Goal: Task Accomplishment & Management: Manage account settings

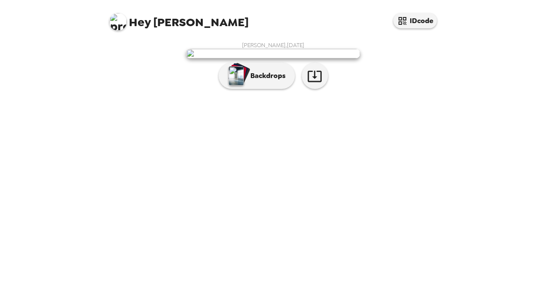
scroll to position [26, 0]
click at [235, 85] on img "button" at bounding box center [236, 75] width 15 height 19
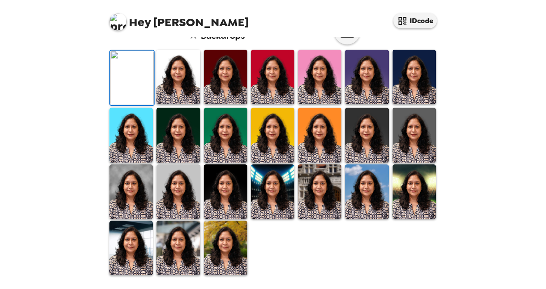
scroll to position [239, 0]
click at [183, 88] on img at bounding box center [178, 77] width 44 height 54
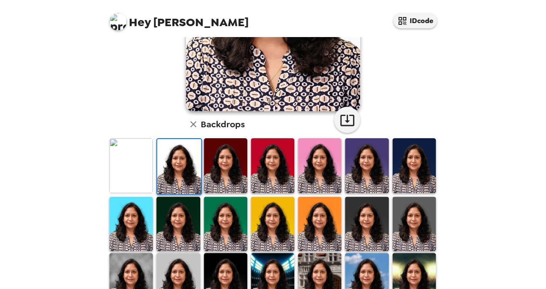
scroll to position [162, 0]
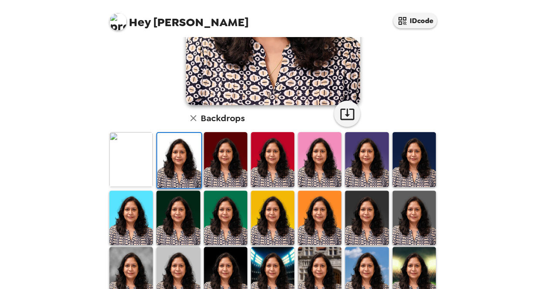
click at [230, 169] on img at bounding box center [226, 159] width 44 height 54
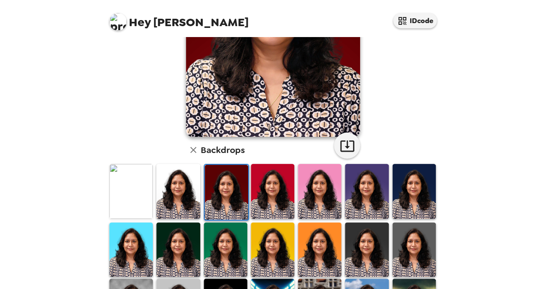
scroll to position [131, 0]
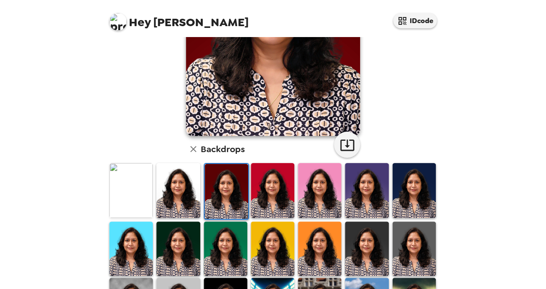
click at [361, 183] on img at bounding box center [367, 190] width 44 height 54
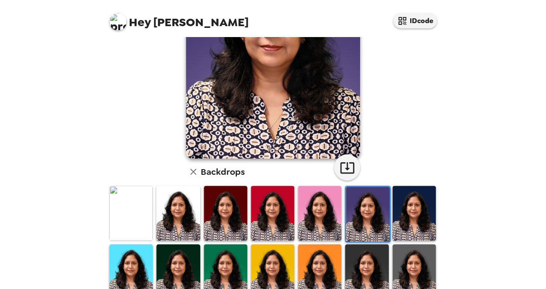
scroll to position [112, 0]
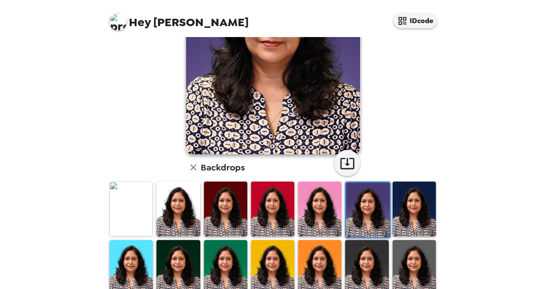
click at [412, 193] on img at bounding box center [415, 208] width 44 height 54
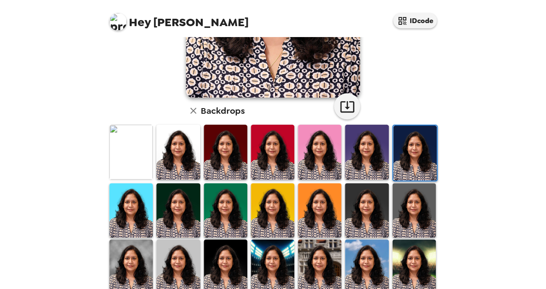
scroll to position [176, 0]
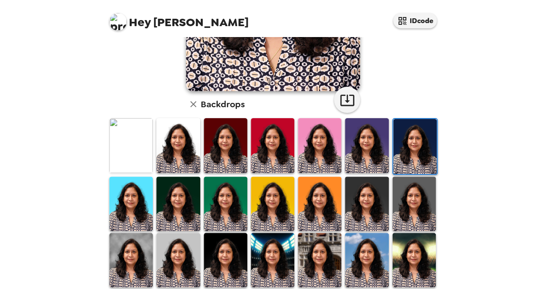
click at [191, 210] on img at bounding box center [178, 203] width 44 height 54
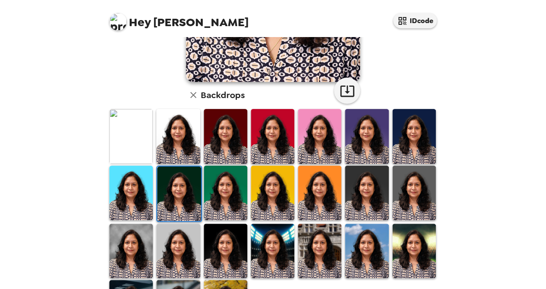
scroll to position [207, 0]
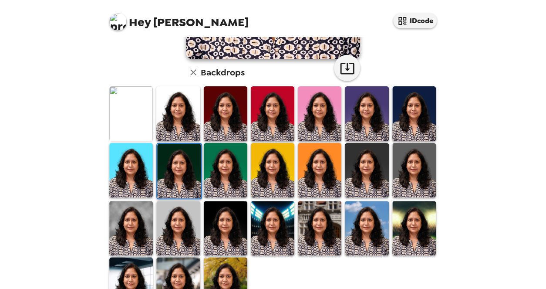
click at [138, 220] on img at bounding box center [131, 228] width 44 height 54
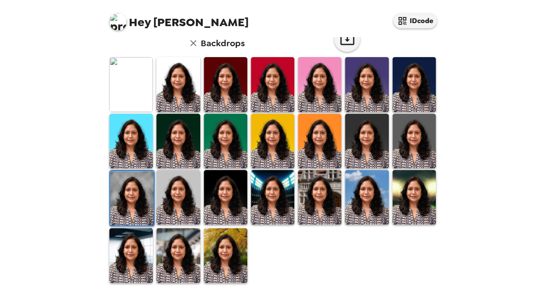
scroll to position [239, 0]
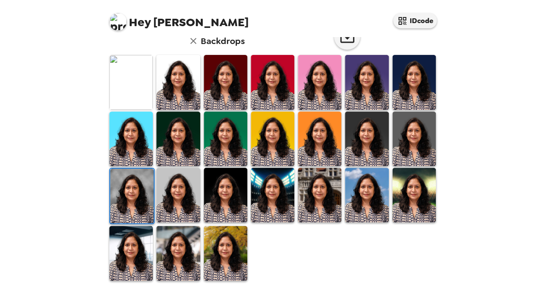
click at [236, 199] on img at bounding box center [226, 195] width 44 height 54
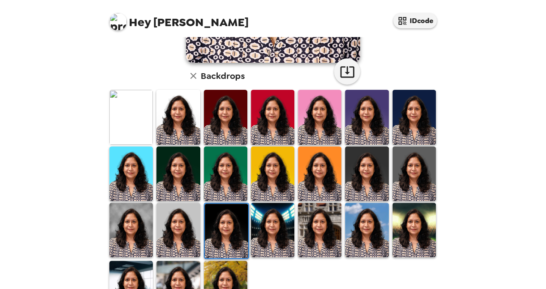
scroll to position [239, 0]
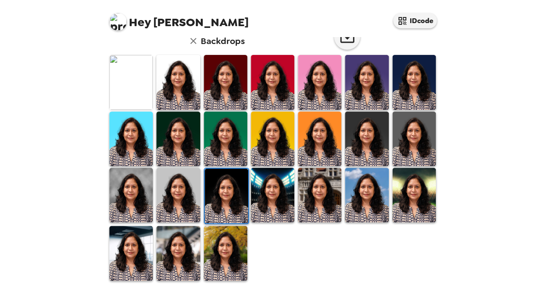
click at [220, 243] on img at bounding box center [226, 253] width 44 height 54
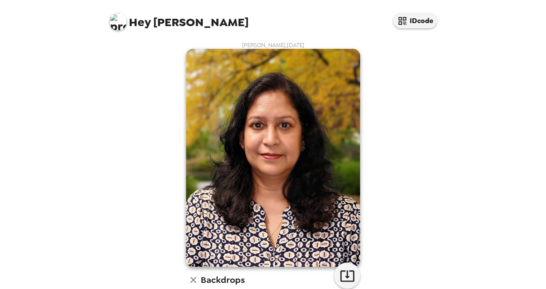
scroll to position [0, 0]
click at [345, 275] on icon "button" at bounding box center [347, 275] width 15 height 15
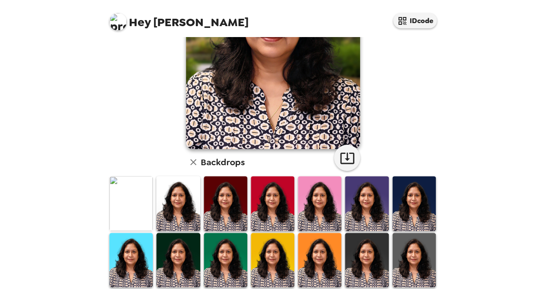
scroll to position [134, 0]
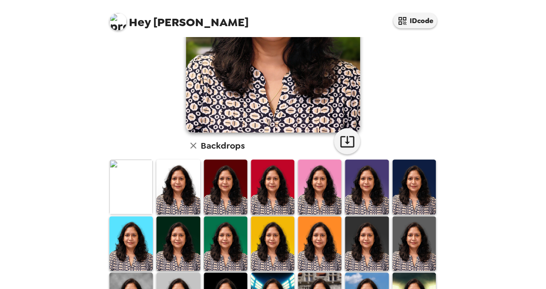
click at [141, 181] on img at bounding box center [131, 186] width 44 height 54
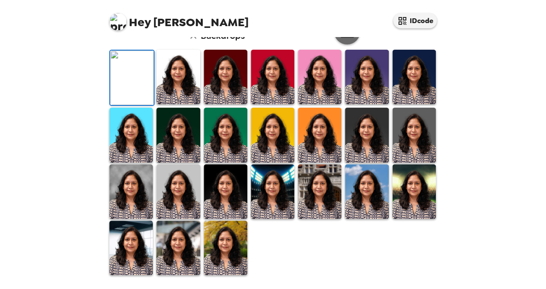
click at [348, 39] on icon "button" at bounding box center [347, 31] width 15 height 15
click at [340, 39] on icon "button" at bounding box center [347, 31] width 15 height 15
click at [187, 104] on img at bounding box center [178, 77] width 44 height 54
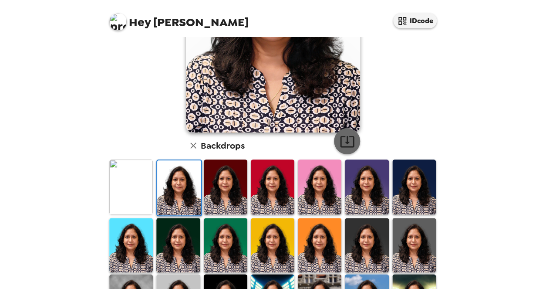
click at [342, 140] on icon "button" at bounding box center [347, 141] width 15 height 15
drag, startPoint x: 227, startPoint y: 178, endPoint x: 238, endPoint y: 178, distance: 11.8
click at [227, 178] on img at bounding box center [226, 186] width 44 height 54
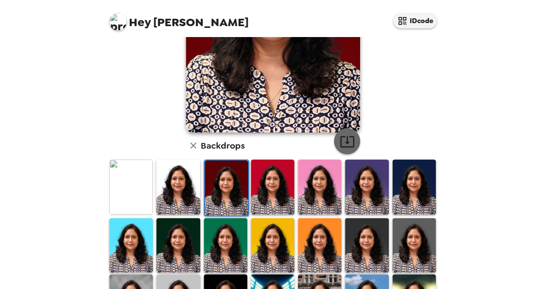
click at [345, 145] on icon "button" at bounding box center [347, 141] width 15 height 15
click at [262, 186] on img at bounding box center [273, 186] width 44 height 54
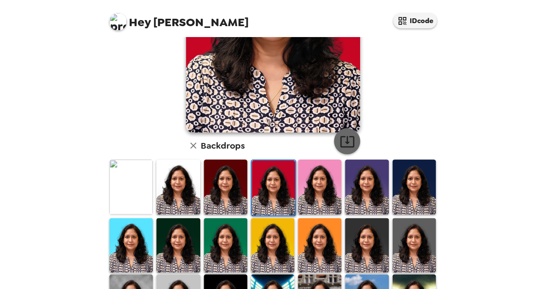
click at [342, 139] on icon "button" at bounding box center [347, 141] width 15 height 15
click at [321, 178] on img at bounding box center [320, 186] width 44 height 54
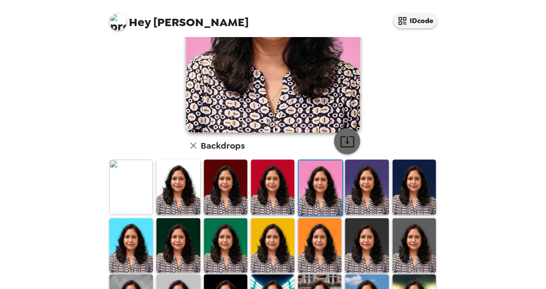
click at [343, 139] on icon "button" at bounding box center [347, 141] width 15 height 15
click at [345, 176] on img at bounding box center [367, 186] width 44 height 54
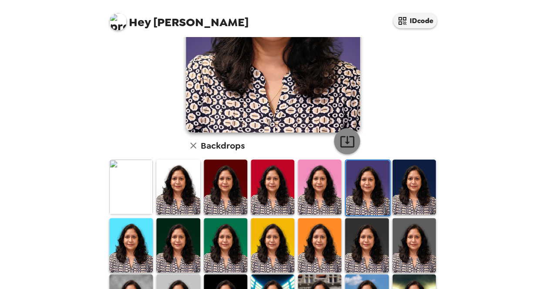
click at [341, 139] on icon "button" at bounding box center [347, 141] width 15 height 15
click at [400, 209] on img at bounding box center [415, 186] width 44 height 54
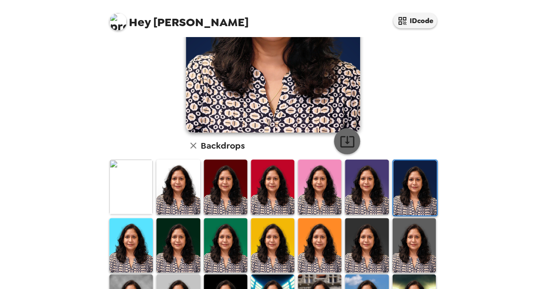
click at [346, 142] on icon "button" at bounding box center [347, 141] width 15 height 15
click at [439, 252] on div "Latha Baliga , 09-25-2025 Backdrops" at bounding box center [273, 147] width 349 height 488
click at [183, 242] on img at bounding box center [178, 245] width 44 height 54
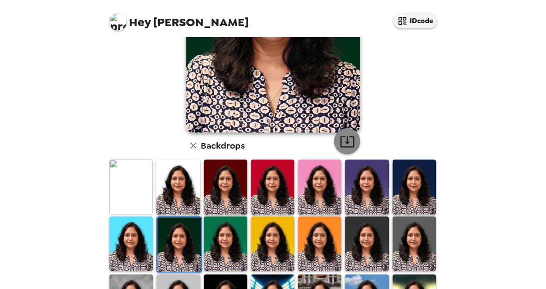
click at [341, 140] on icon "button" at bounding box center [347, 141] width 15 height 15
click at [236, 241] on img at bounding box center [226, 243] width 44 height 54
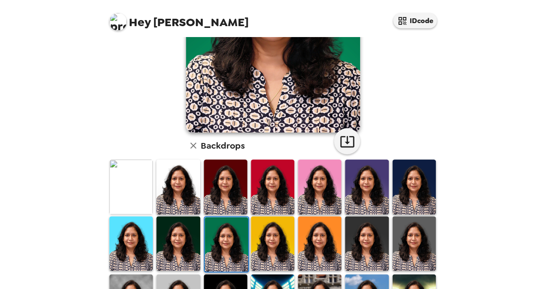
click at [263, 238] on img at bounding box center [273, 243] width 44 height 54
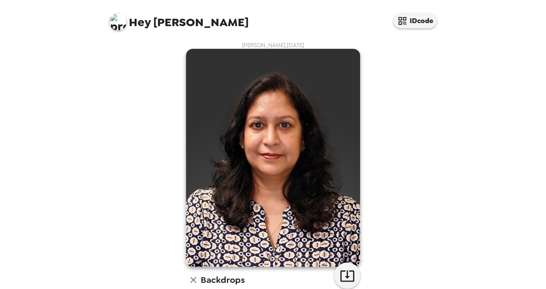
scroll to position [134, 0]
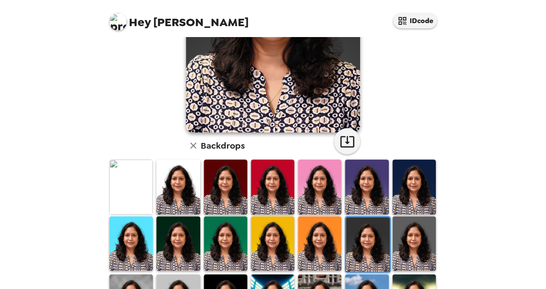
drag, startPoint x: 409, startPoint y: 231, endPoint x: 404, endPoint y: 231, distance: 4.4
click at [409, 231] on img at bounding box center [415, 243] width 44 height 54
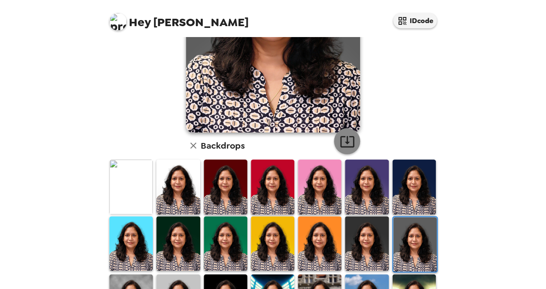
click at [347, 142] on icon "button" at bounding box center [347, 141] width 15 height 15
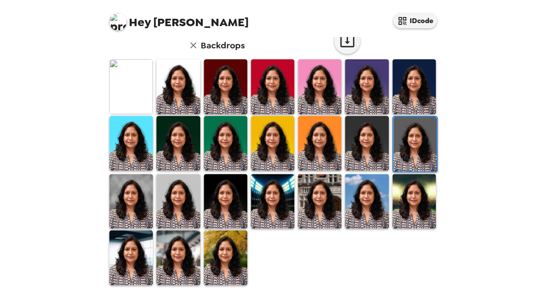
click at [138, 200] on img at bounding box center [131, 201] width 44 height 54
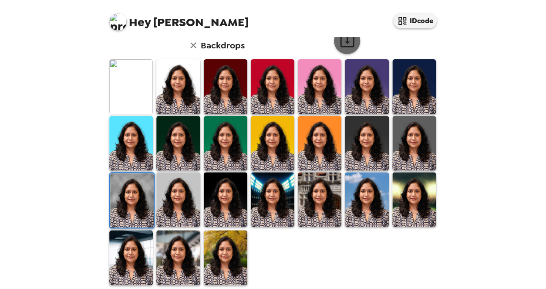
click at [346, 45] on icon "button" at bounding box center [347, 41] width 15 height 15
click at [180, 185] on img at bounding box center [178, 199] width 44 height 54
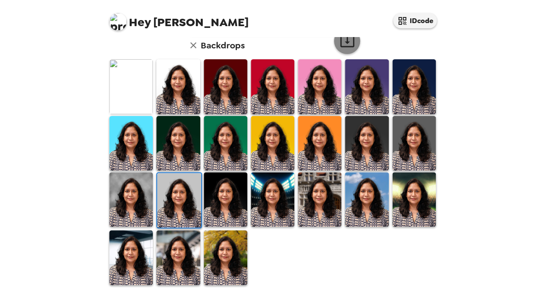
click at [344, 42] on icon "button" at bounding box center [347, 41] width 14 height 11
click at [228, 185] on img at bounding box center [226, 199] width 44 height 54
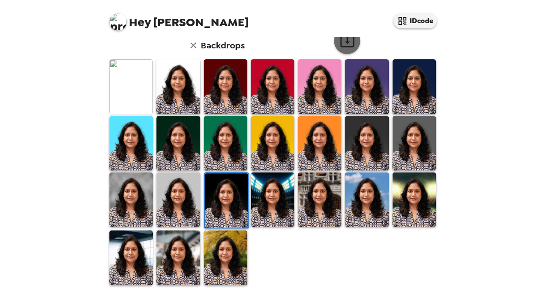
click at [340, 42] on icon "button" at bounding box center [347, 41] width 15 height 15
click at [272, 203] on img at bounding box center [273, 199] width 44 height 54
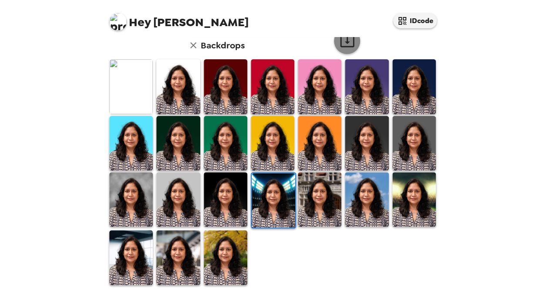
click at [344, 45] on icon "button" at bounding box center [347, 41] width 15 height 15
click at [326, 190] on img at bounding box center [320, 199] width 44 height 54
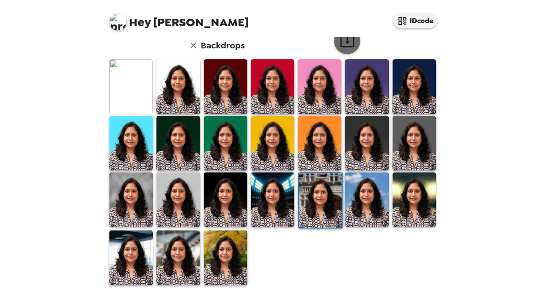
click at [340, 46] on icon "button" at bounding box center [347, 41] width 14 height 11
click at [357, 193] on img at bounding box center [367, 199] width 44 height 54
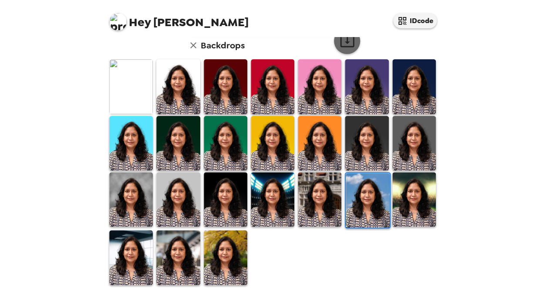
click at [342, 42] on icon "button" at bounding box center [347, 41] width 15 height 15
drag, startPoint x: 407, startPoint y: 195, endPoint x: 368, endPoint y: 160, distance: 52.2
click at [406, 195] on img at bounding box center [415, 199] width 44 height 54
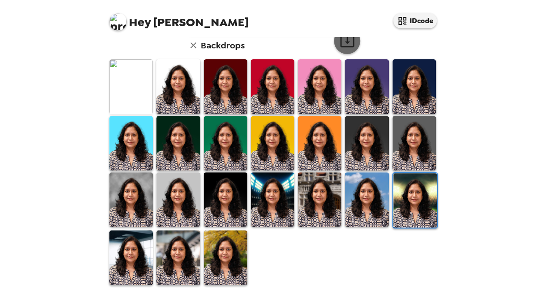
click at [340, 45] on icon "button" at bounding box center [347, 41] width 15 height 15
click at [136, 254] on img at bounding box center [131, 257] width 44 height 54
